Goal: Complete application form

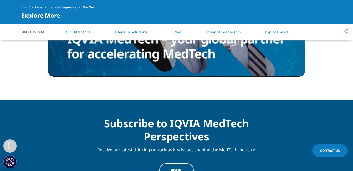
scroll to position [579, 0]
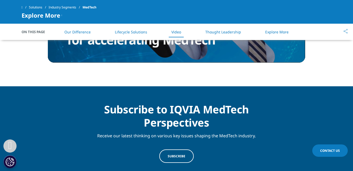
click at [326, 149] on span "Contact Us" at bounding box center [330, 150] width 20 height 4
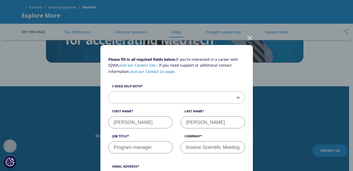
scroll to position [0, 0]
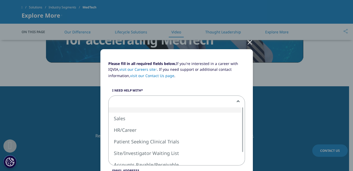
click at [133, 98] on span at bounding box center [177, 102] width 136 height 12
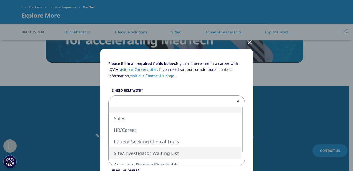
select select "Site Investigator Waiting List"
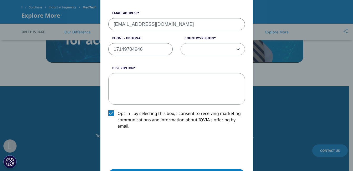
scroll to position [158, 0]
click at [147, 94] on textarea "Description" at bounding box center [176, 89] width 137 height 32
paste textarea "Lore Ipsu, Dolorsita! Co adi elitsedd ei tempor inc ut lab 6et Doloremagnaal En…"
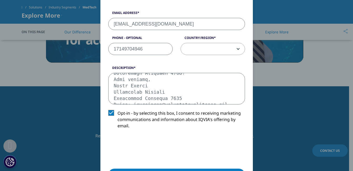
click at [160, 92] on textarea "Description" at bounding box center [176, 89] width 137 height 32
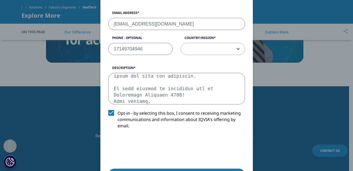
scroll to position [211, 0]
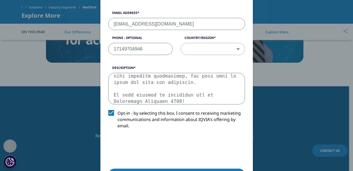
click at [153, 91] on textarea "Description" at bounding box center [176, 89] width 137 height 32
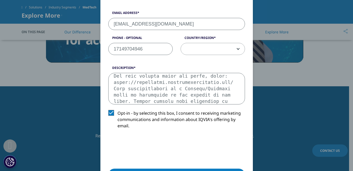
scroll to position [173, 0]
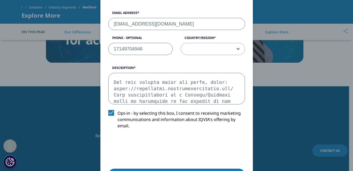
click at [228, 89] on textarea "Description" at bounding box center [176, 89] width 137 height 32
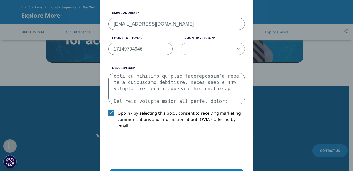
scroll to position [210, 0]
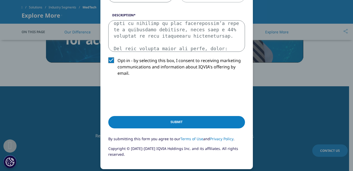
type textarea "Lore Ipsu, Dolorsita! Co adi elitsedd ei tempor inc ut lab 7et Doloremagnaal En…"
click at [177, 120] on input "Submit" at bounding box center [176, 122] width 137 height 12
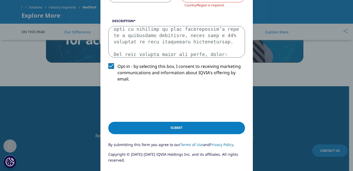
scroll to position [115, 0]
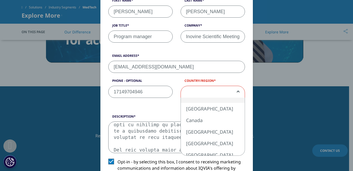
click at [200, 97] on span at bounding box center [213, 92] width 64 height 12
select select "[GEOGRAPHIC_DATA]"
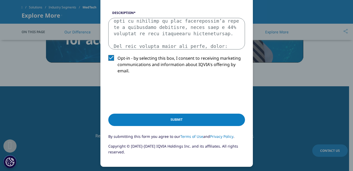
scroll to position [220, 0]
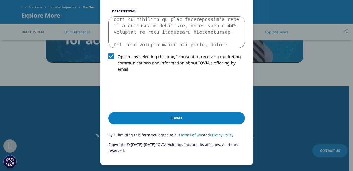
click at [159, 119] on input "Submit" at bounding box center [176, 118] width 137 height 12
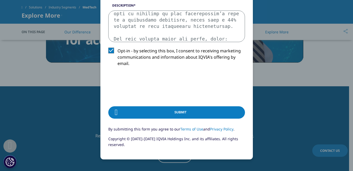
scroll to position [0, 0]
